Goal: Information Seeking & Learning: Learn about a topic

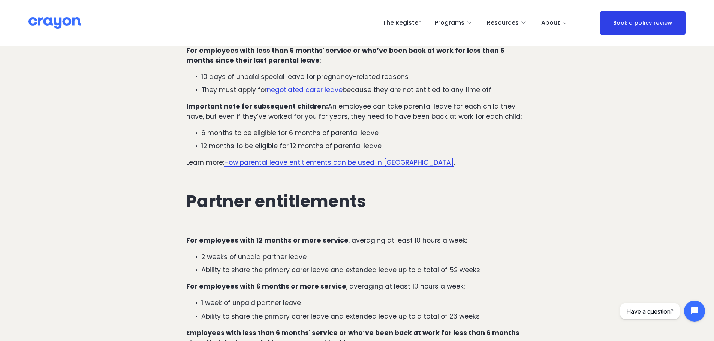
scroll to position [1124, 0]
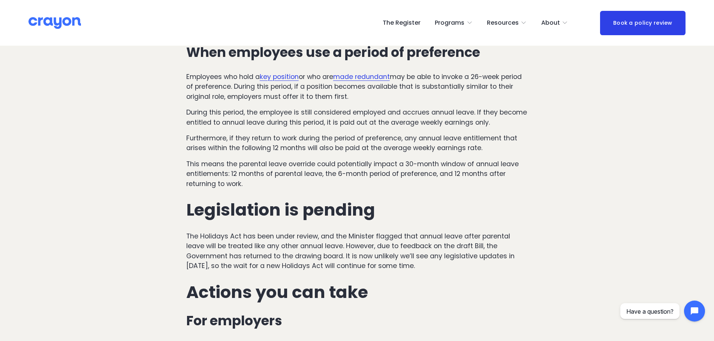
scroll to position [1873, 0]
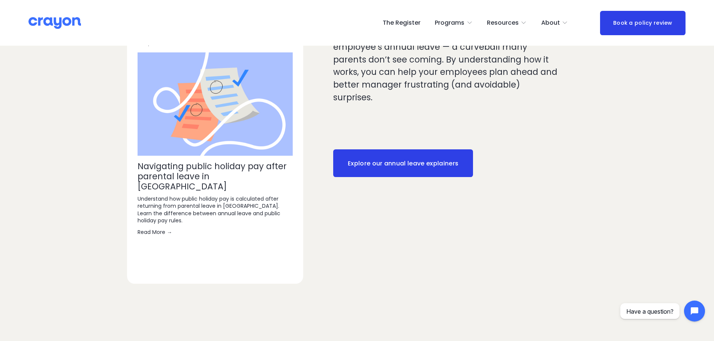
scroll to position [1124, 0]
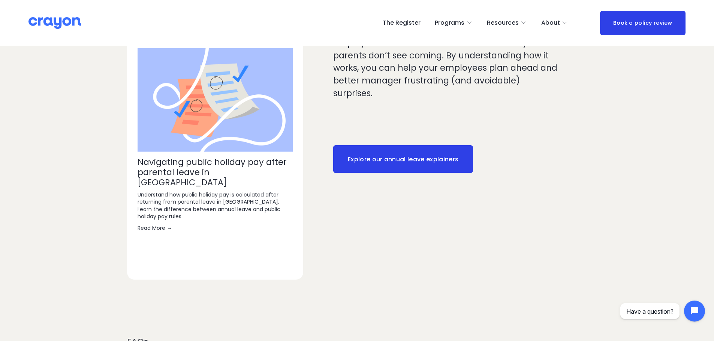
click at [382, 157] on link "Explore our annual leave explainers" at bounding box center [403, 159] width 140 height 28
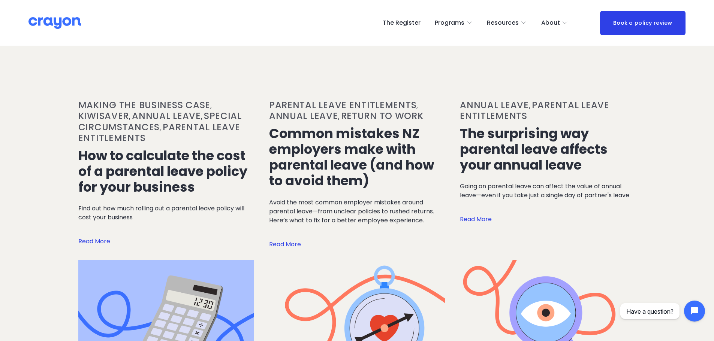
scroll to position [499, 0]
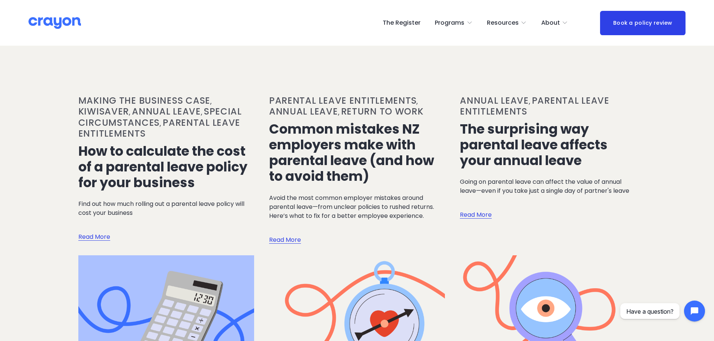
click at [542, 133] on link "The surprising way parental leave affects your annual leave" at bounding box center [534, 145] width 148 height 50
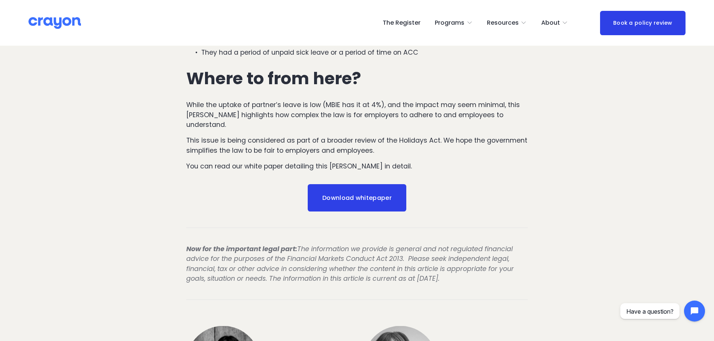
scroll to position [624, 0]
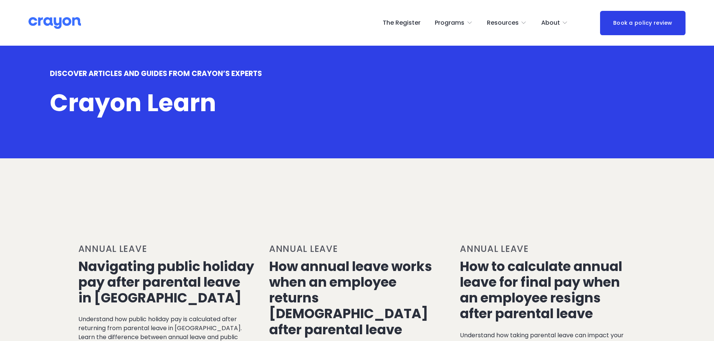
scroll to position [499, 0]
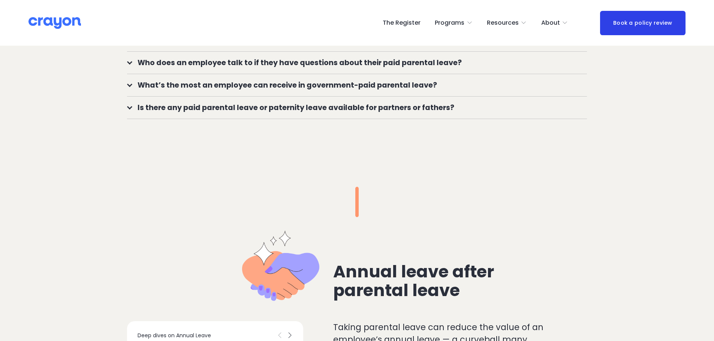
scroll to position [749, 0]
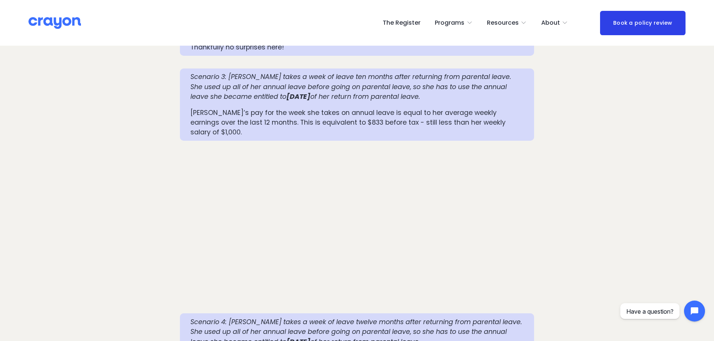
scroll to position [999, 0]
